Goal: Use online tool/utility: Utilize a website feature to perform a specific function

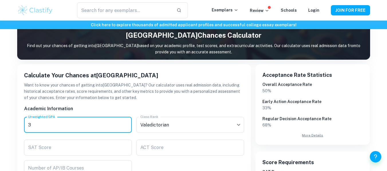
scroll to position [107, 0]
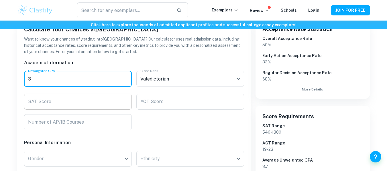
type input "3"
click at [91, 105] on input "SAT Score" at bounding box center [78, 102] width 108 height 16
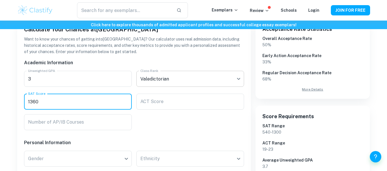
type input "1360"
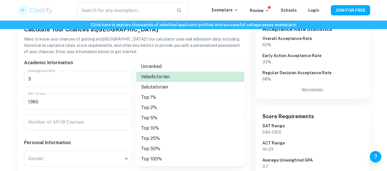
click at [167, 98] on li "Top 1%" at bounding box center [190, 97] width 108 height 10
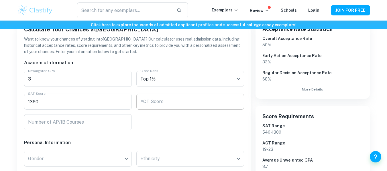
click at [175, 99] on input "ACT Score" at bounding box center [190, 102] width 108 height 16
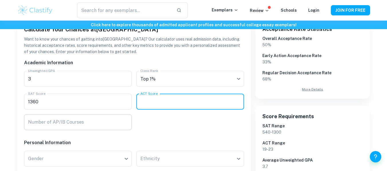
click at [104, 127] on input "Number of AP/IB Courses" at bounding box center [78, 123] width 108 height 16
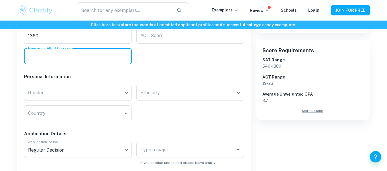
scroll to position [174, 0]
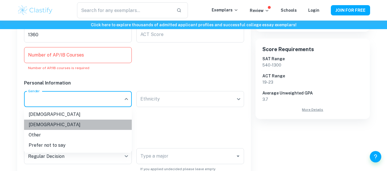
click at [67, 125] on li "[DEMOGRAPHIC_DATA]" at bounding box center [78, 125] width 108 height 10
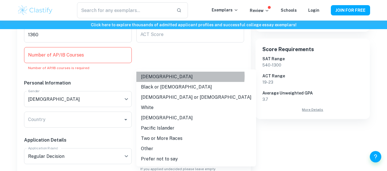
click at [187, 76] on li "[DEMOGRAPHIC_DATA]" at bounding box center [196, 77] width 120 height 10
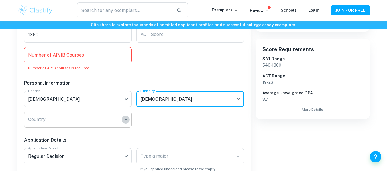
click at [128, 122] on icon "Open" at bounding box center [125, 120] width 7 height 7
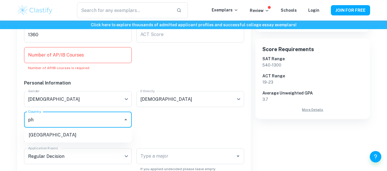
click at [54, 133] on li "[GEOGRAPHIC_DATA]" at bounding box center [78, 135] width 108 height 10
type input "ph"
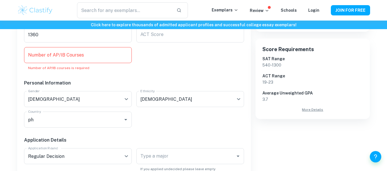
scroll to position [222, 0]
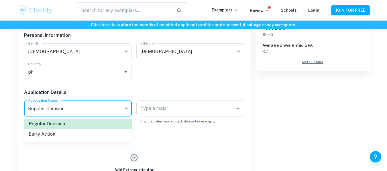
click at [160, 111] on div at bounding box center [193, 85] width 387 height 171
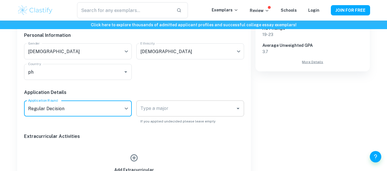
click at [180, 107] on input "Type a major" at bounding box center [186, 108] width 94 height 11
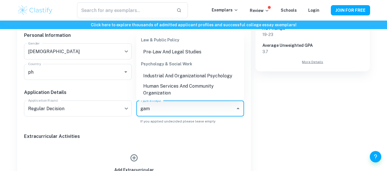
scroll to position [0, 0]
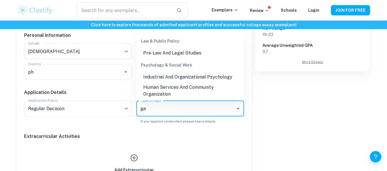
type input "g"
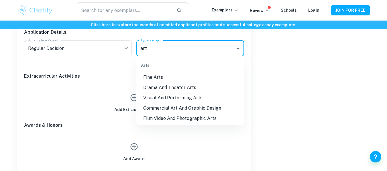
click at [202, 79] on li "Fine Arts" at bounding box center [190, 77] width 108 height 10
type input "art"
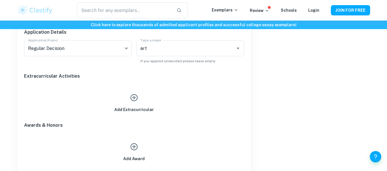
click at [134, 96] on icon "button" at bounding box center [133, 97] width 7 height 7
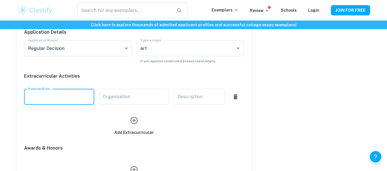
click at [76, 96] on input "Position/Role" at bounding box center [59, 97] width 70 height 16
click at [131, 103] on input "Organization" at bounding box center [134, 97] width 70 height 16
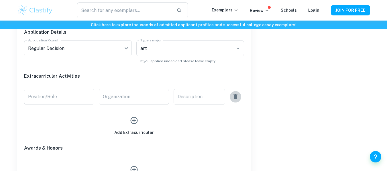
click at [236, 98] on icon "button" at bounding box center [235, 96] width 4 height 5
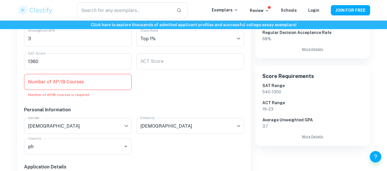
scroll to position [147, 0]
click at [92, 84] on input "Number of AP/IB Courses" at bounding box center [78, 83] width 108 height 16
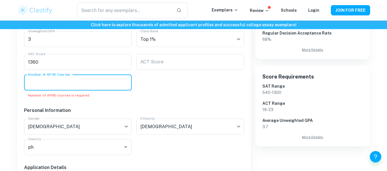
type input "1"
type input "4"
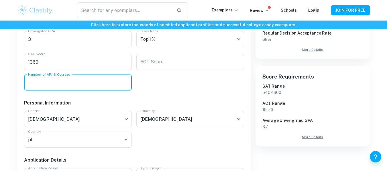
type input "7"
type input "4"
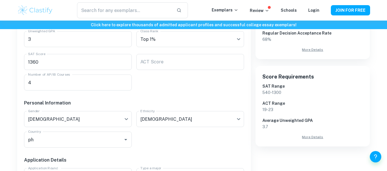
click at [137, 85] on div "Academic Information Unweighted GPA 3 Unweighted GPA Class Rank Top 1% Valedict…" at bounding box center [131, 165] width 224 height 301
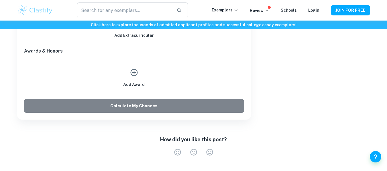
click at [124, 104] on button "Calculate My Chances" at bounding box center [134, 106] width 220 height 14
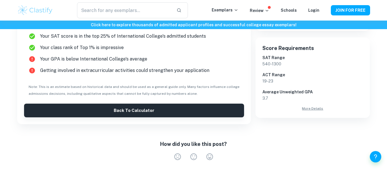
scroll to position [190, 0]
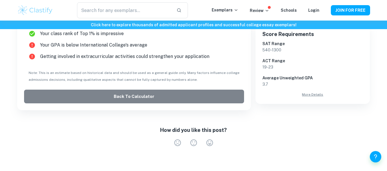
click at [94, 97] on button "Back to Calculator" at bounding box center [134, 97] width 220 height 14
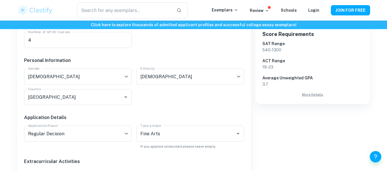
scroll to position [105, 0]
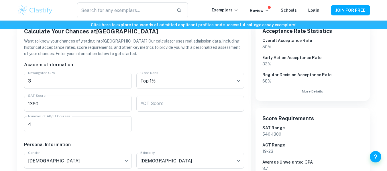
click at [94, 97] on input "1360" at bounding box center [78, 104] width 108 height 16
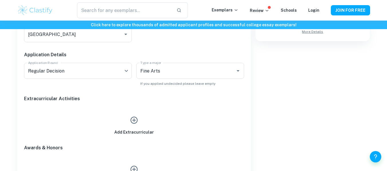
scroll to position [202, 0]
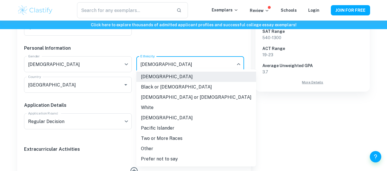
click at [234, 63] on div at bounding box center [193, 85] width 387 height 171
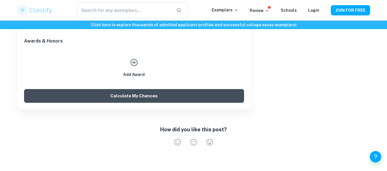
scroll to position [464, 0]
